Goal: Task Accomplishment & Management: Manage account settings

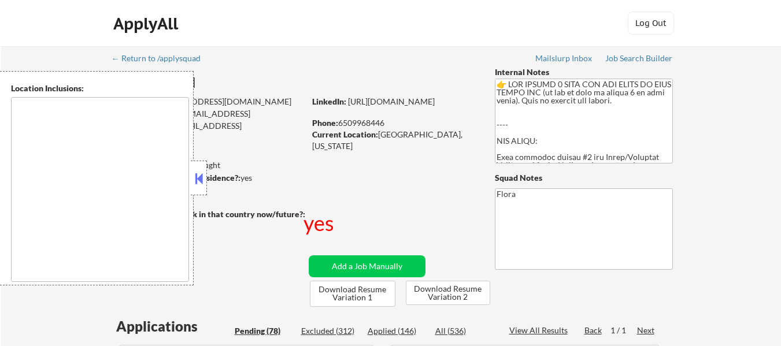
select select ""pending""
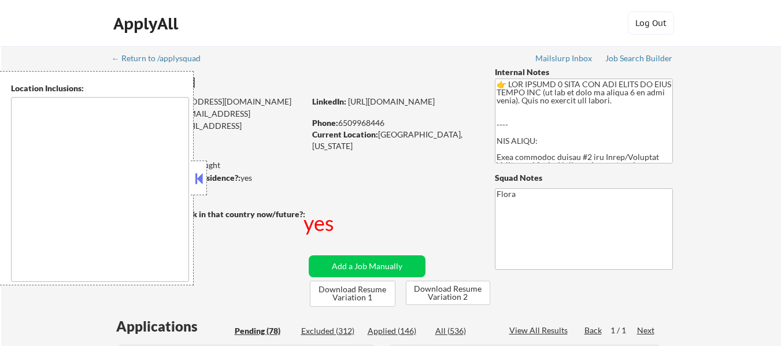
select select ""pending""
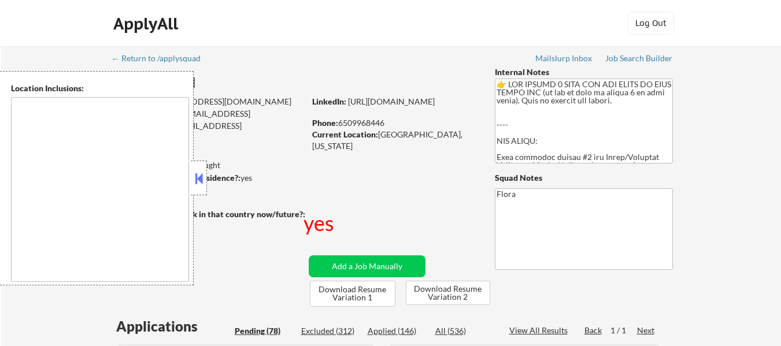
select select ""pending""
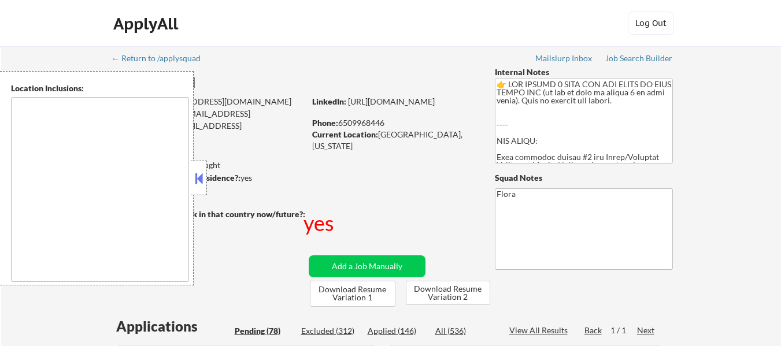
select select ""pending""
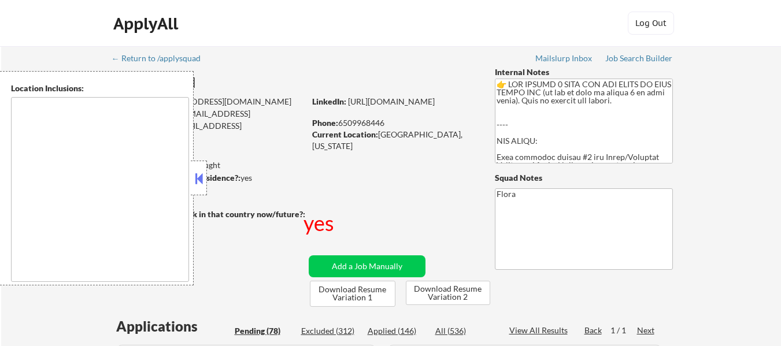
select select ""pending""
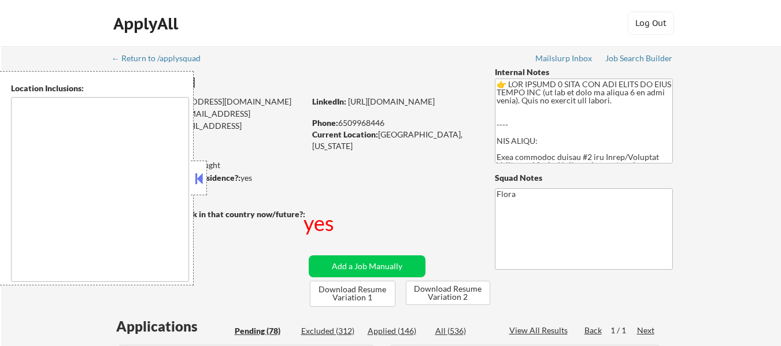
select select ""pending""
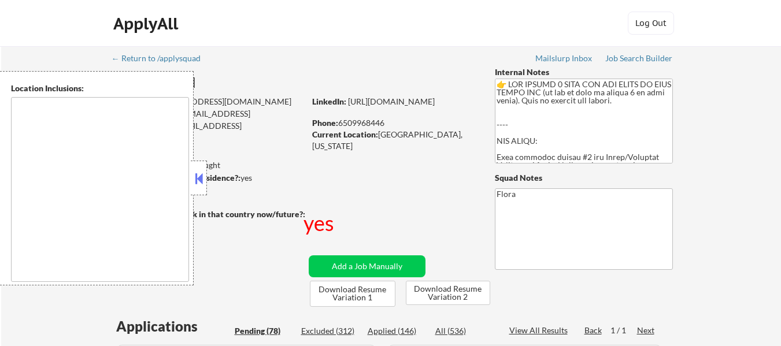
select select ""pending""
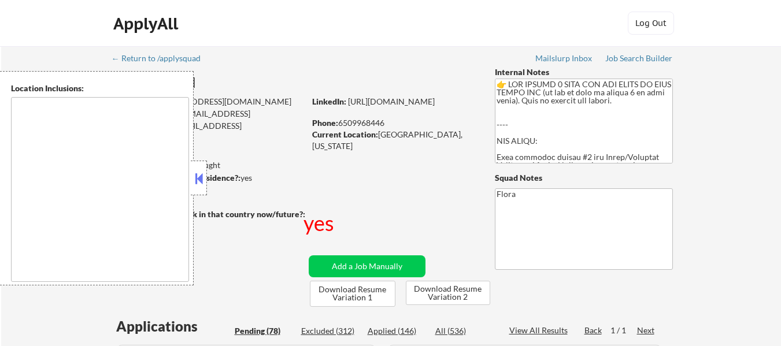
select select ""pending""
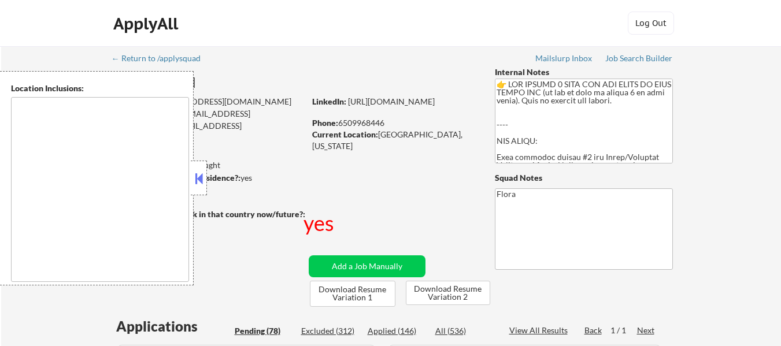
select select ""pending""
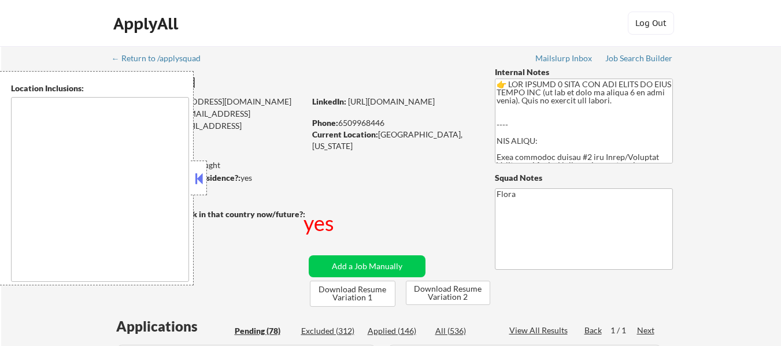
select select ""pending""
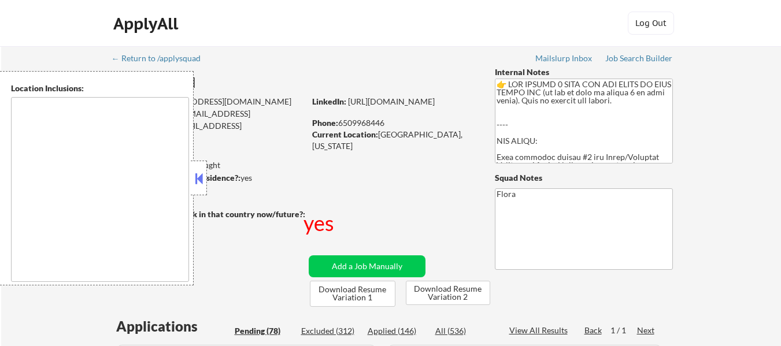
select select ""pending""
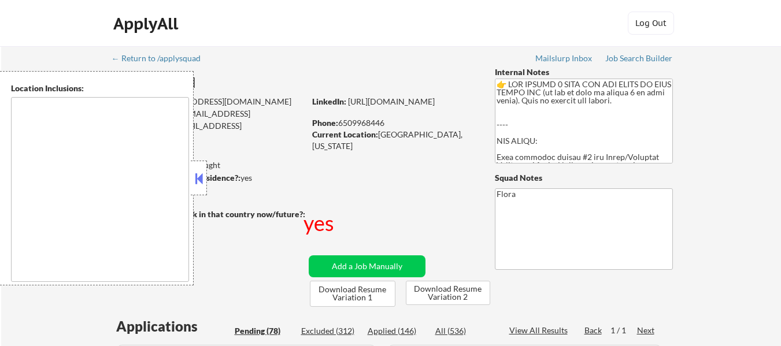
select select ""pending""
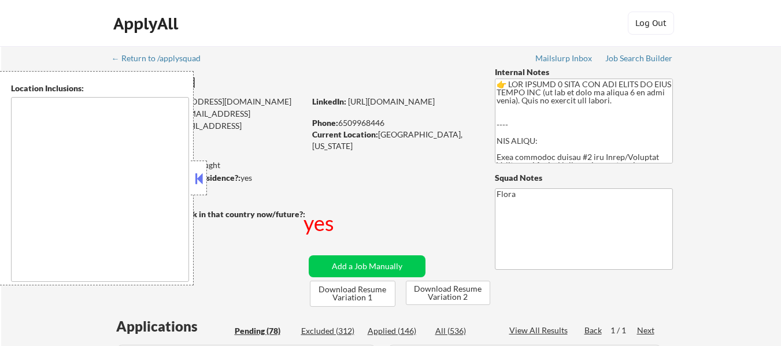
select select ""pending""
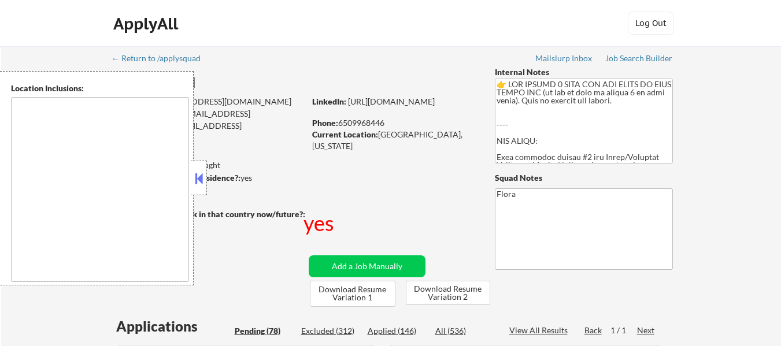
select select ""pending""
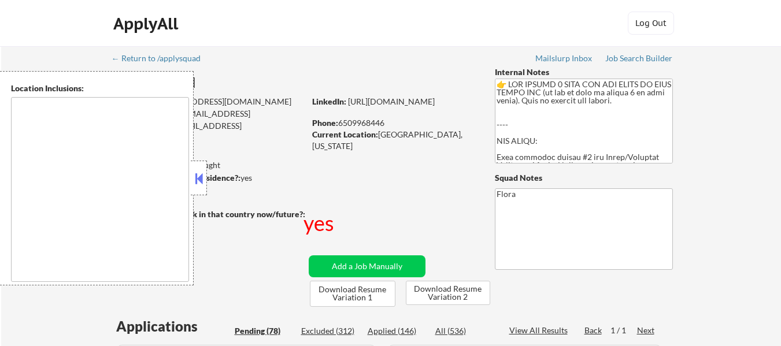
select select ""pending""
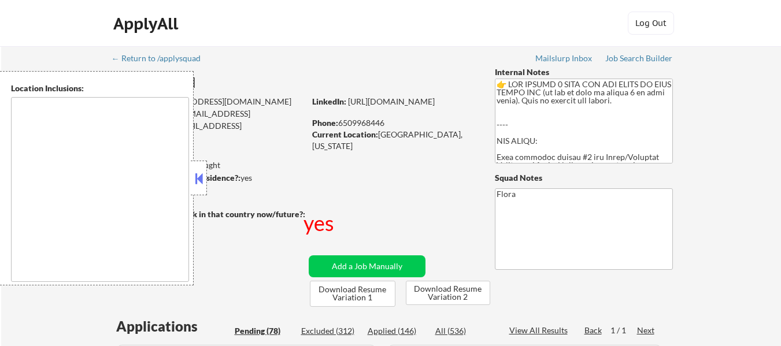
select select ""pending""
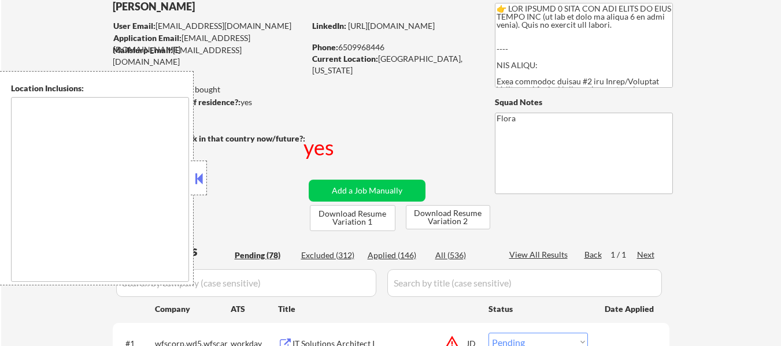
scroll to position [173, 0]
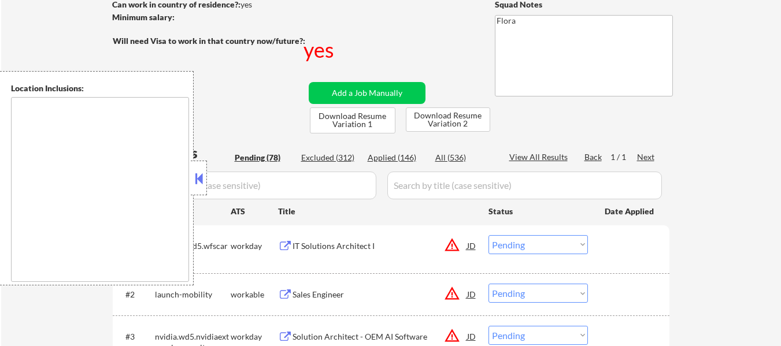
click at [200, 176] on button at bounding box center [199, 178] width 13 height 17
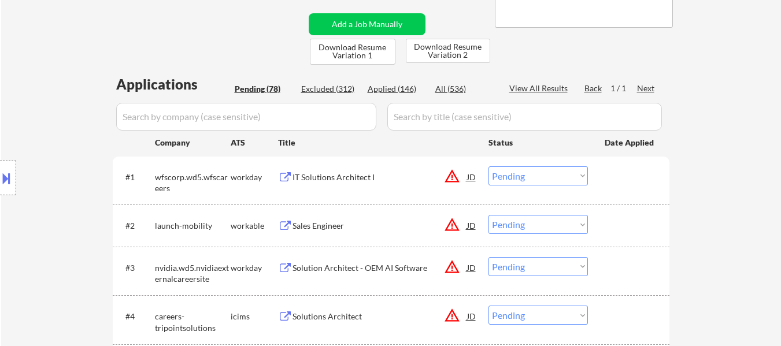
scroll to position [231, 0]
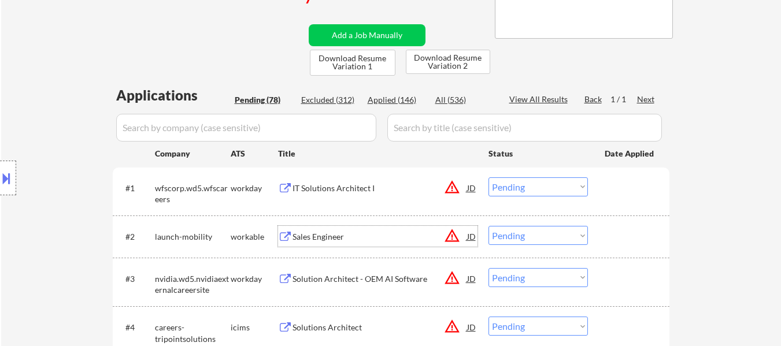
click at [325, 238] on div "Sales Engineer" at bounding box center [380, 237] width 175 height 12
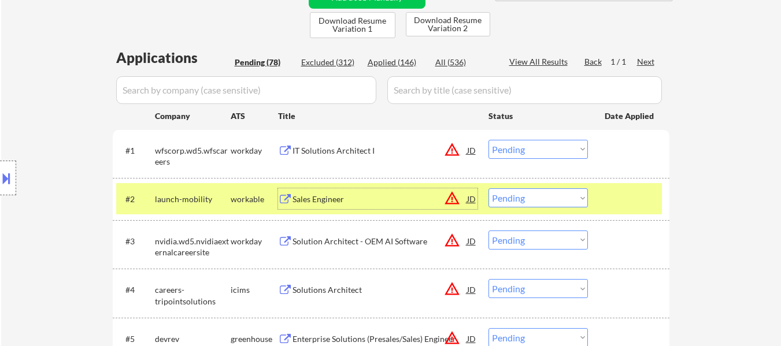
scroll to position [289, 0]
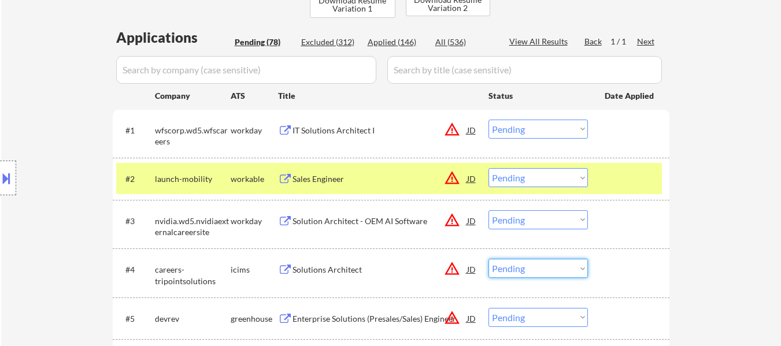
click at [513, 269] on select "Choose an option... Pending Applied Excluded (Questions) Excluded (Expired) Exc…" at bounding box center [538, 268] width 99 height 19
click at [489, 259] on select "Choose an option... Pending Applied Excluded (Questions) Excluded (Expired) Exc…" at bounding box center [538, 268] width 99 height 19
select select ""pending""
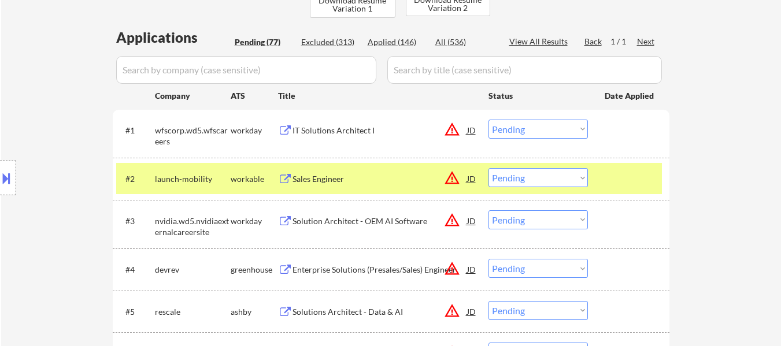
click at [376, 260] on div "Enterprise Solutions (Presales/Sales) Engineer" at bounding box center [380, 269] width 175 height 21
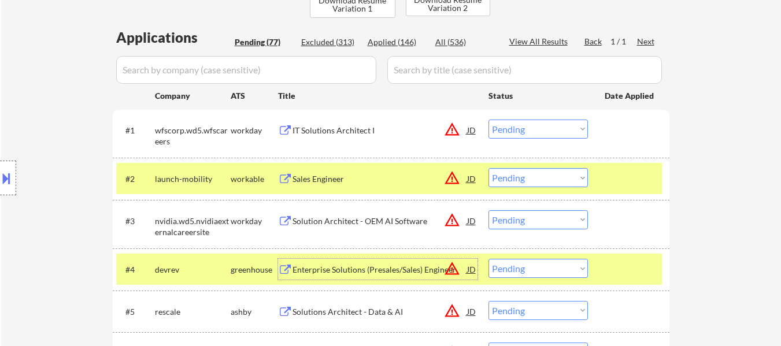
click at [519, 178] on select "Choose an option... Pending Applied Excluded (Questions) Excluded (Expired) Exc…" at bounding box center [538, 177] width 99 height 19
click at [489, 168] on select "Choose an option... Pending Applied Excluded (Questions) Excluded (Expired) Exc…" at bounding box center [538, 177] width 99 height 19
select select ""pending""
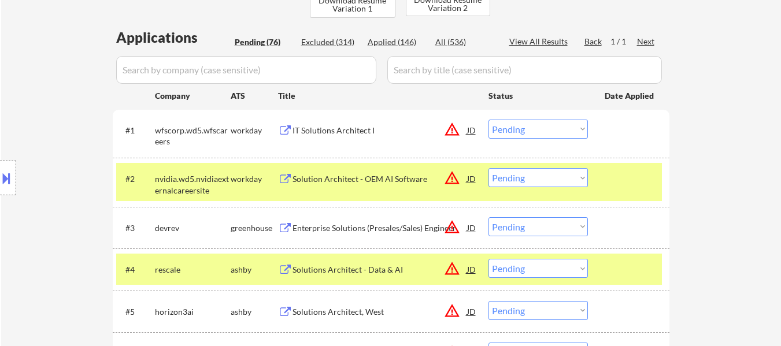
click at [634, 181] on div at bounding box center [630, 178] width 51 height 21
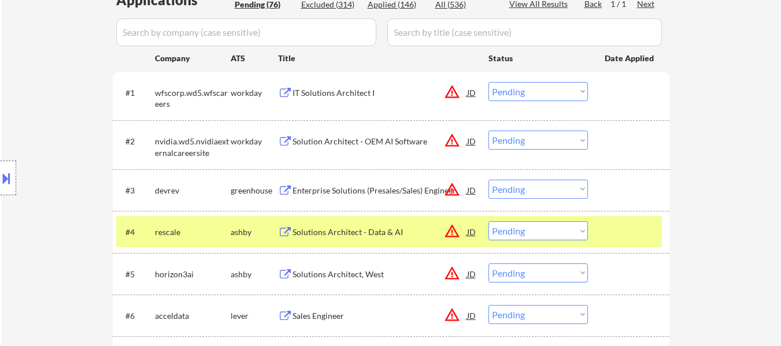
scroll to position [347, 0]
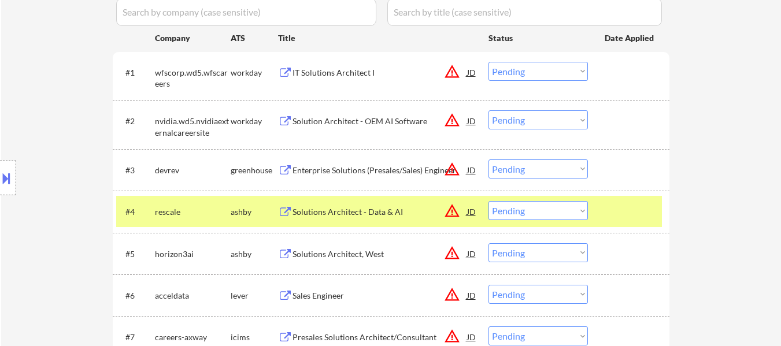
click at [601, 154] on div "#3 devrev greenhouse Enterprise Solutions (Presales/Sales) Engineer JD warning_…" at bounding box center [389, 169] width 546 height 31
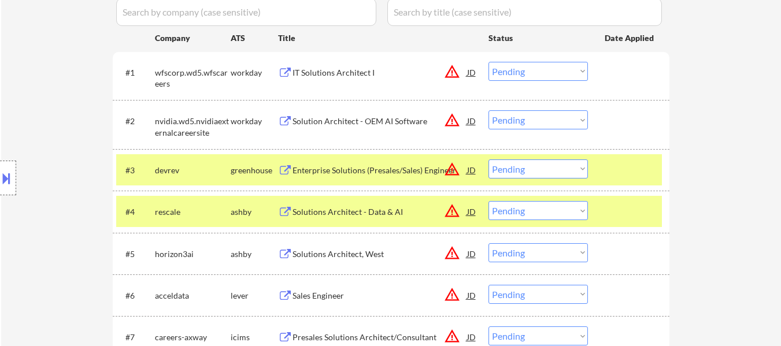
click at [615, 204] on div at bounding box center [630, 211] width 51 height 21
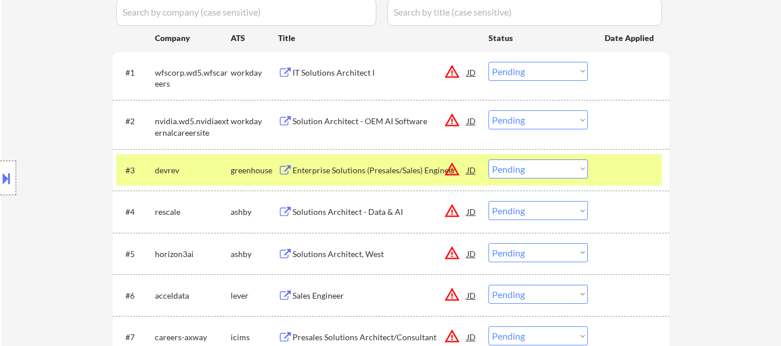
click at [352, 201] on div "#4 rescale [PERSON_NAME] Solutions Architect - Data & AI JD warning_amber Choos…" at bounding box center [389, 211] width 546 height 31
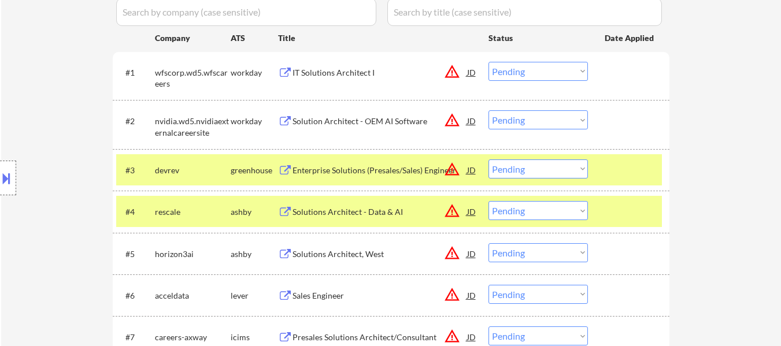
click at [376, 214] on div "Solutions Architect - Data & AI" at bounding box center [380, 212] width 175 height 12
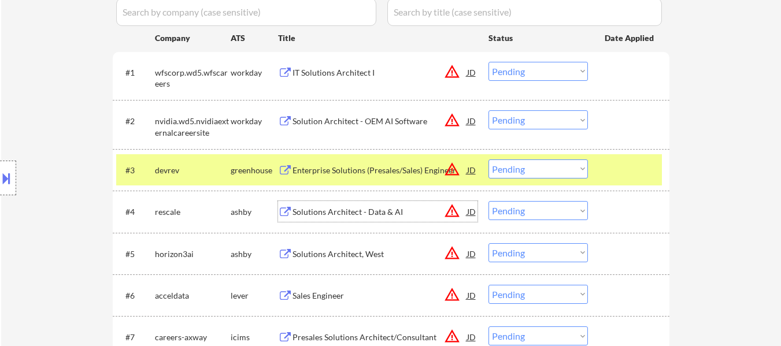
click at [626, 220] on div at bounding box center [630, 211] width 51 height 21
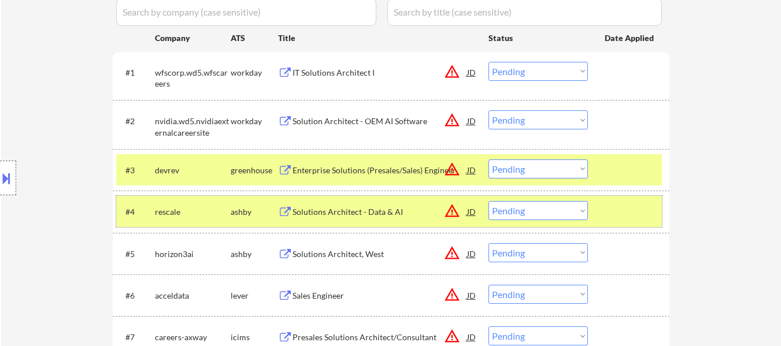
click at [513, 175] on select "Choose an option... Pending Applied Excluded (Questions) Excluded (Expired) Exc…" at bounding box center [538, 169] width 99 height 19
click at [489, 160] on select "Choose an option... Pending Applied Excluded (Questions) Excluded (Expired) Exc…" at bounding box center [538, 169] width 99 height 19
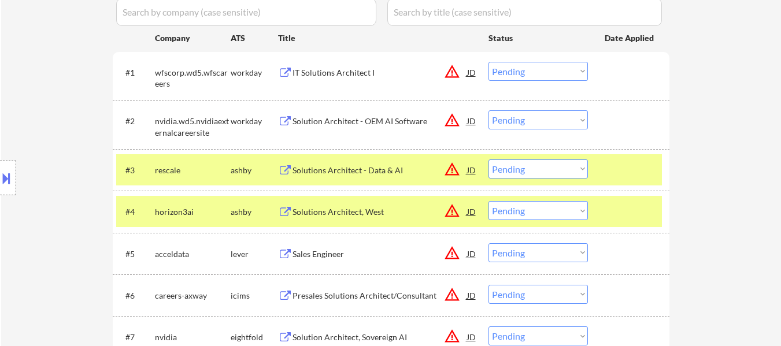
click at [602, 208] on div "#4 horizon3ai [PERSON_NAME] Solutions Architect, [PERSON_NAME] warning_amber Ch…" at bounding box center [389, 211] width 546 height 31
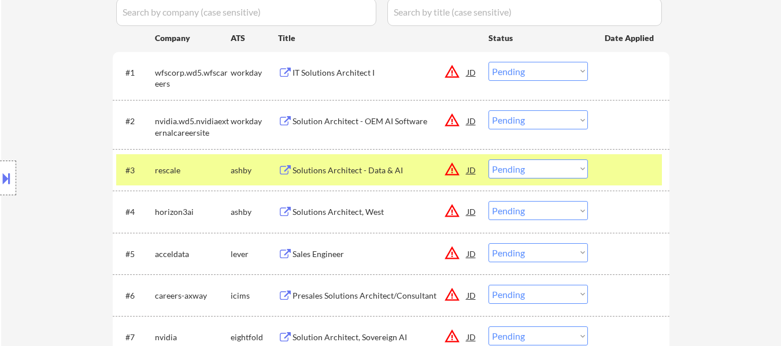
click at [365, 209] on div "Solutions Architect, West" at bounding box center [380, 212] width 175 height 12
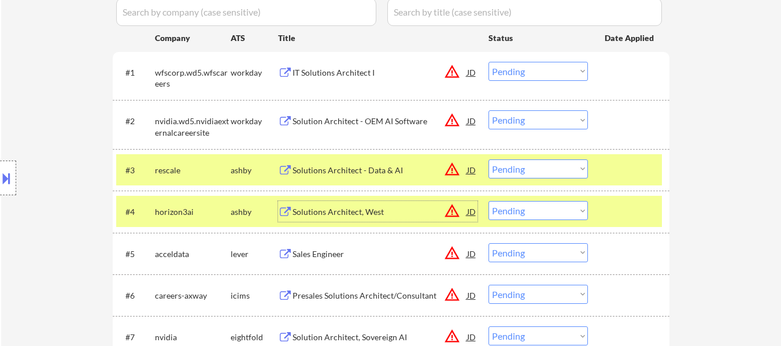
click at [518, 168] on select "Choose an option... Pending Applied Excluded (Questions) Excluded (Expired) Exc…" at bounding box center [538, 169] width 99 height 19
click at [489, 160] on select "Choose an option... Pending Applied Excluded (Questions) Excluded (Expired) Exc…" at bounding box center [538, 169] width 99 height 19
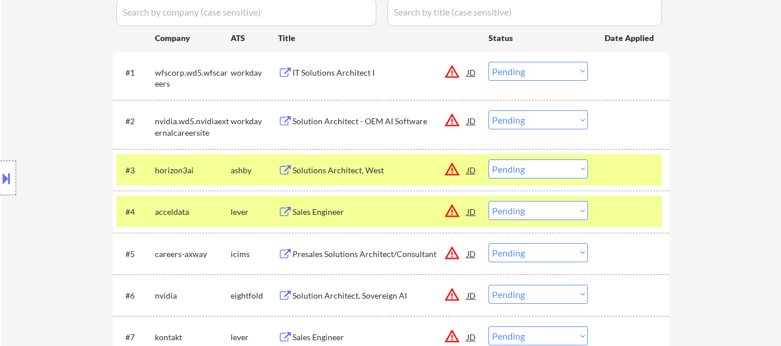
click at [542, 164] on select "Choose an option... Pending Applied Excluded (Questions) Excluded (Expired) Exc…" at bounding box center [538, 169] width 99 height 19
click at [489, 160] on select "Choose an option... Pending Applied Excluded (Questions) Excluded (Expired) Exc…" at bounding box center [538, 169] width 99 height 19
select select ""pending""
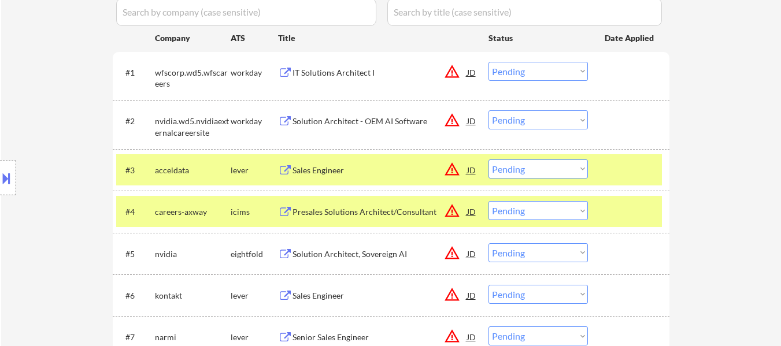
drag, startPoint x: 629, startPoint y: 216, endPoint x: 575, endPoint y: 217, distance: 53.2
click at [629, 217] on div at bounding box center [630, 211] width 51 height 21
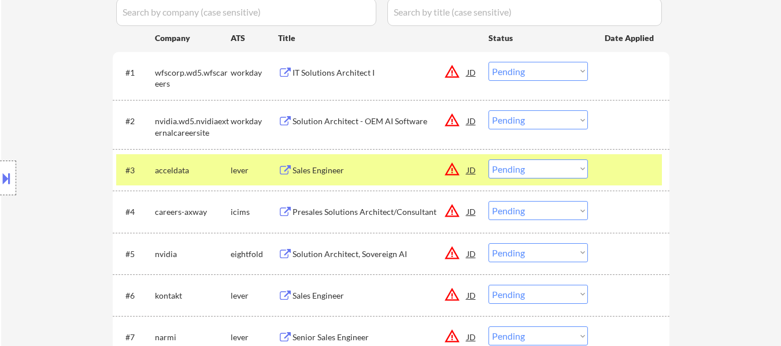
click at [328, 172] on div "Sales Engineer" at bounding box center [380, 171] width 175 height 12
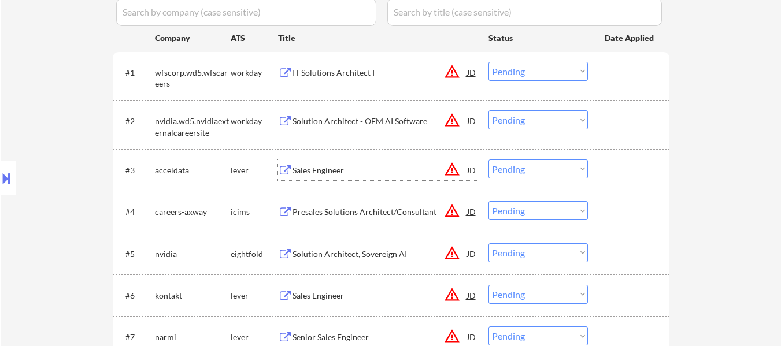
click at [543, 219] on select "Choose an option... Pending Applied Excluded (Questions) Excluded (Expired) Exc…" at bounding box center [538, 210] width 99 height 19
click at [489, 201] on select "Choose an option... Pending Applied Excluded (Questions) Excluded (Expired) Exc…" at bounding box center [538, 210] width 99 height 19
click at [518, 206] on select "Choose an option... Pending Applied Excluded (Questions) Excluded (Expired) Exc…" at bounding box center [538, 210] width 99 height 19
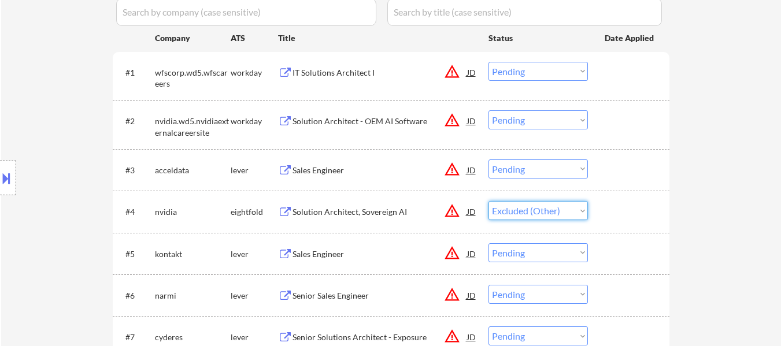
click at [489, 201] on select "Choose an option... Pending Applied Excluded (Questions) Excluded (Expired) Exc…" at bounding box center [538, 210] width 99 height 19
select select ""pending""
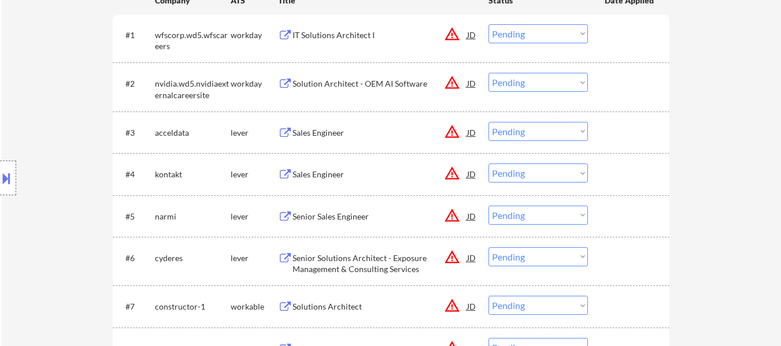
scroll to position [405, 0]
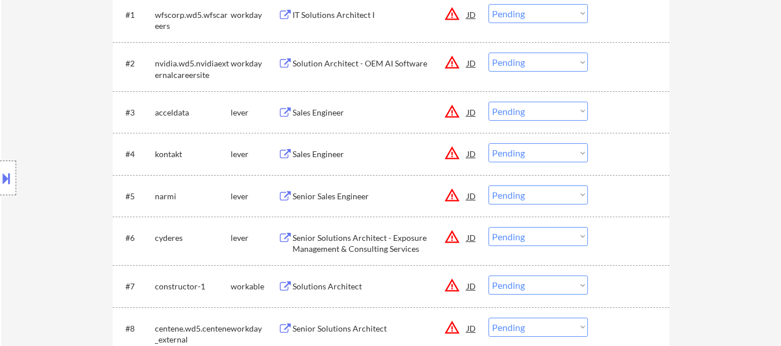
click at [337, 155] on div "Sales Engineer" at bounding box center [380, 155] width 175 height 12
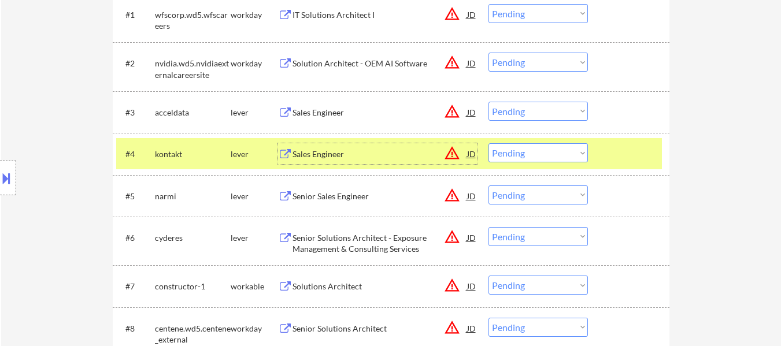
click at [553, 106] on select "Choose an option... Pending Applied Excluded (Questions) Excluded (Expired) Exc…" at bounding box center [538, 111] width 99 height 19
click at [489, 102] on select "Choose an option... Pending Applied Excluded (Questions) Excluded (Expired) Exc…" at bounding box center [538, 111] width 99 height 19
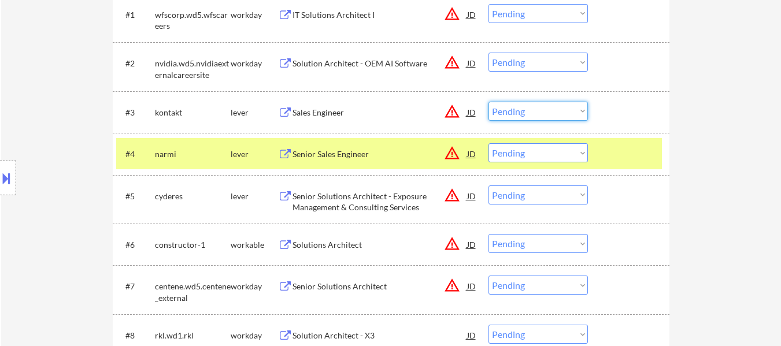
click at [553, 112] on select "Choose an option... Pending Applied Excluded (Questions) Excluded (Expired) Exc…" at bounding box center [538, 111] width 99 height 19
click at [489, 102] on select "Choose an option... Pending Applied Excluded (Questions) Excluded (Expired) Exc…" at bounding box center [538, 111] width 99 height 19
select select ""pending""
